Goal: Find contact information: Find contact information

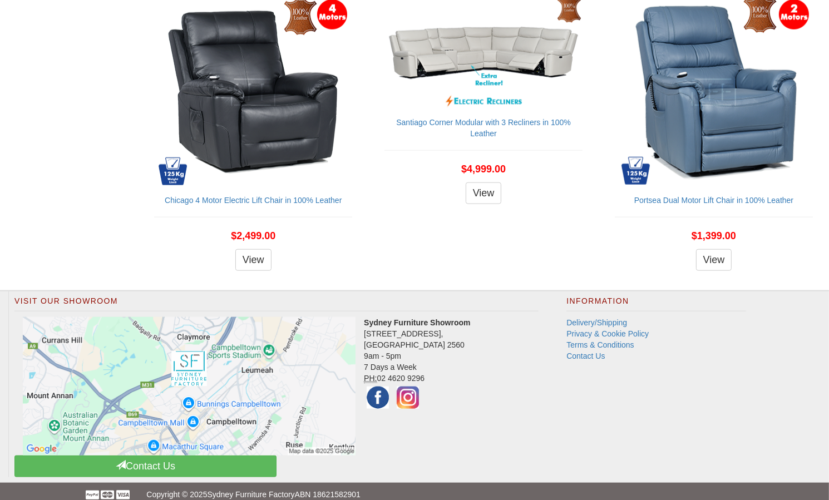
scroll to position [1195, 0]
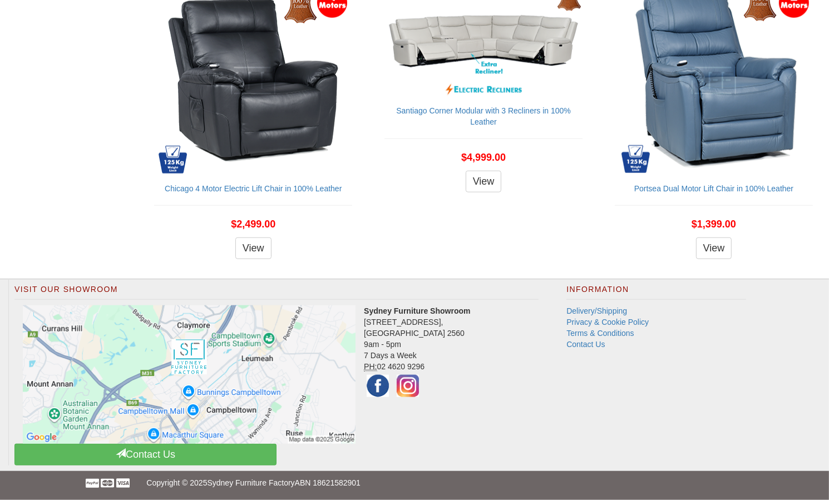
drag, startPoint x: 440, startPoint y: 369, endPoint x: 364, endPoint y: 365, distance: 75.7
click at [364, 365] on address "Sydney Furniture Showroom 4 Nursery Road, Campbelltown NSW 2560 9am - 5pm 7 Day…" at bounding box center [276, 352] width 524 height 95
copy address "PH: 02 4620 9296"
click at [592, 344] on link "Contact Us" at bounding box center [585, 344] width 38 height 9
